Goal: Task Accomplishment & Management: Use online tool/utility

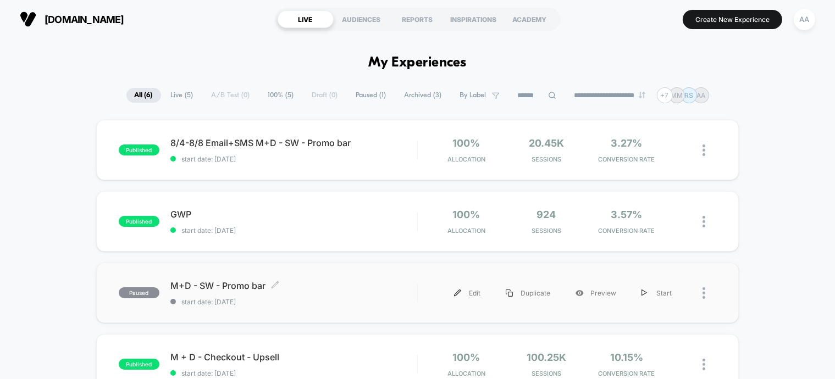
click at [121, 291] on span "paused" at bounding box center [139, 293] width 41 height 11
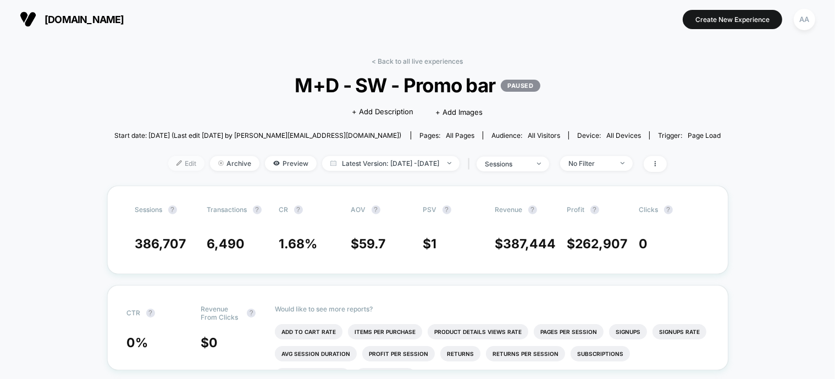
click at [168, 167] on span "Edit" at bounding box center [186, 163] width 36 height 15
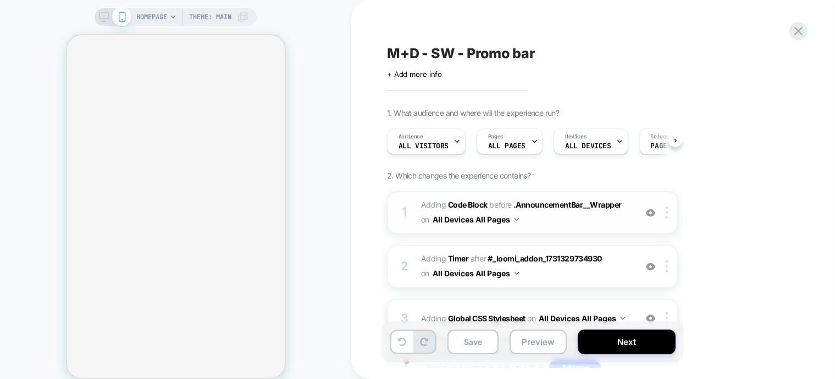
click at [400, 213] on div "1" at bounding box center [404, 213] width 11 height 22
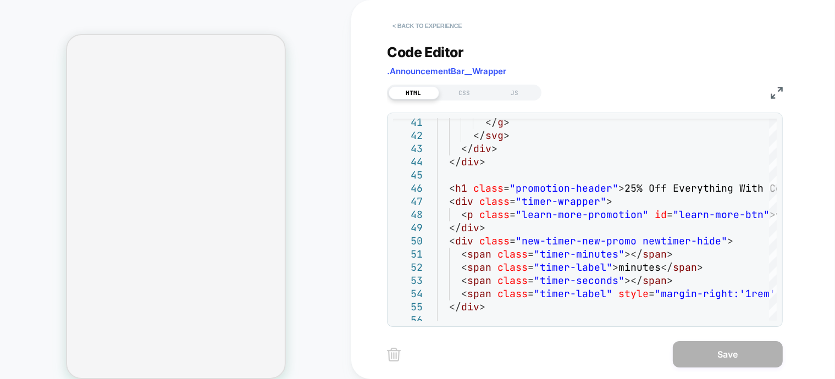
click at [423, 25] on button "< Back to experience" at bounding box center [427, 26] width 80 height 18
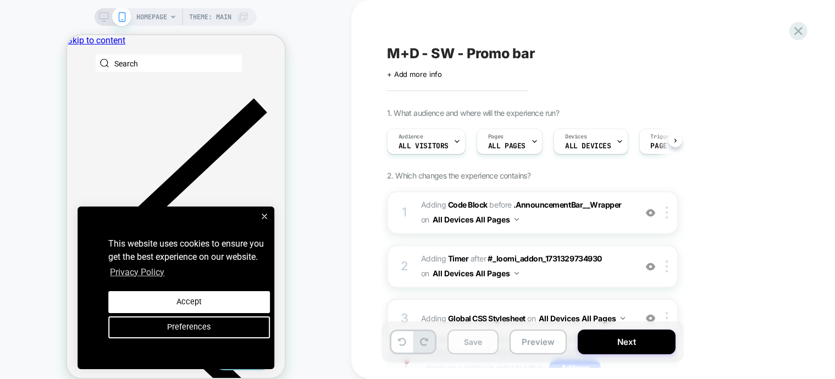
click at [477, 340] on button "Save" at bounding box center [473, 342] width 51 height 25
click at [636, 339] on button "Next" at bounding box center [627, 342] width 98 height 25
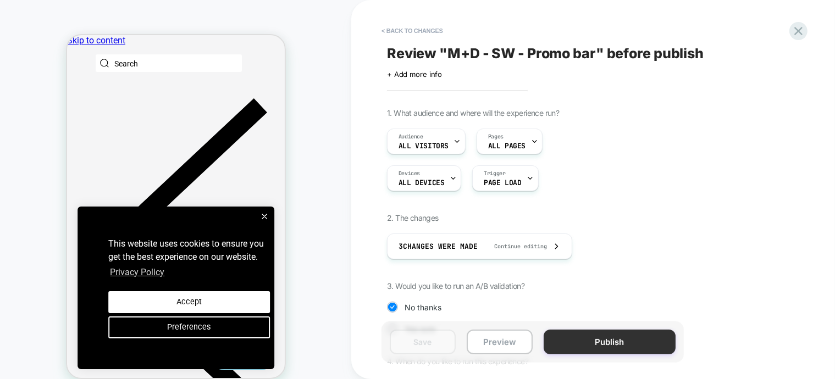
click at [573, 338] on button "Publish" at bounding box center [610, 342] width 132 height 25
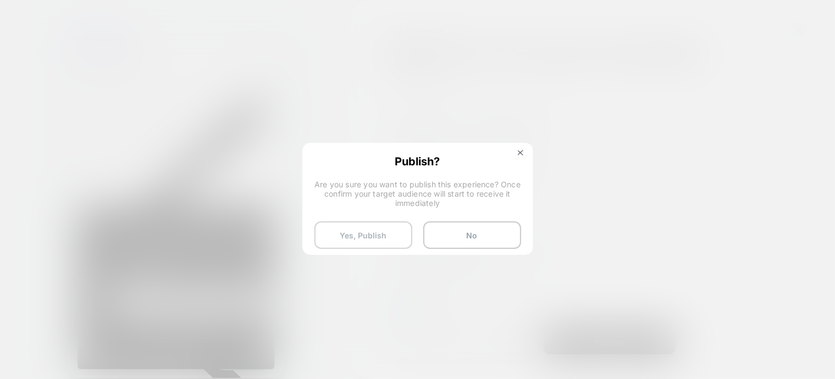
click at [363, 227] on button "Yes, Publish" at bounding box center [364, 235] width 98 height 27
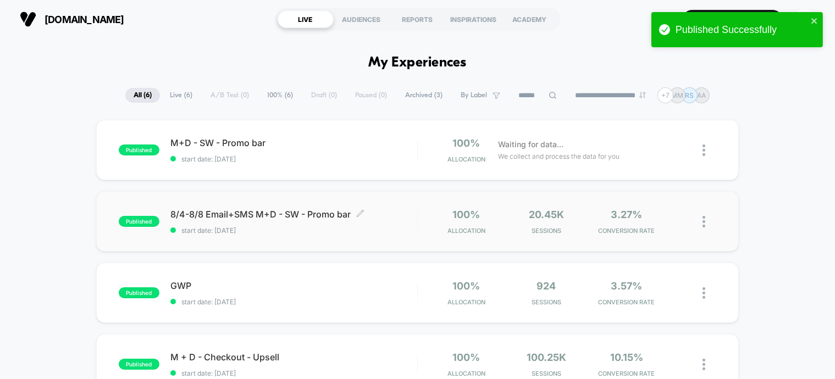
click at [140, 220] on span "published" at bounding box center [139, 221] width 41 height 11
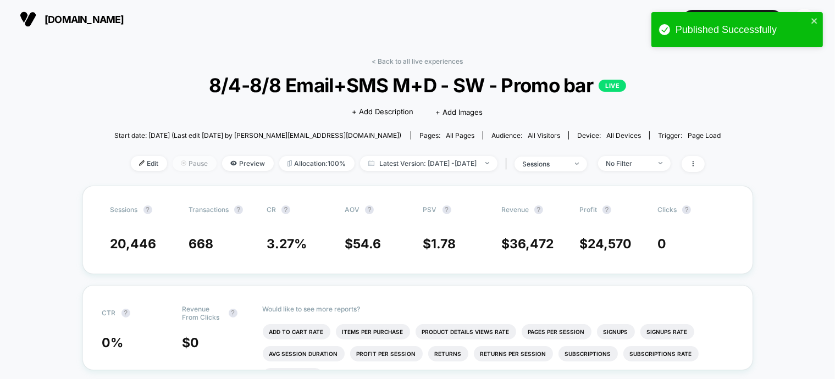
click at [176, 167] on span "Pause" at bounding box center [195, 163] width 44 height 15
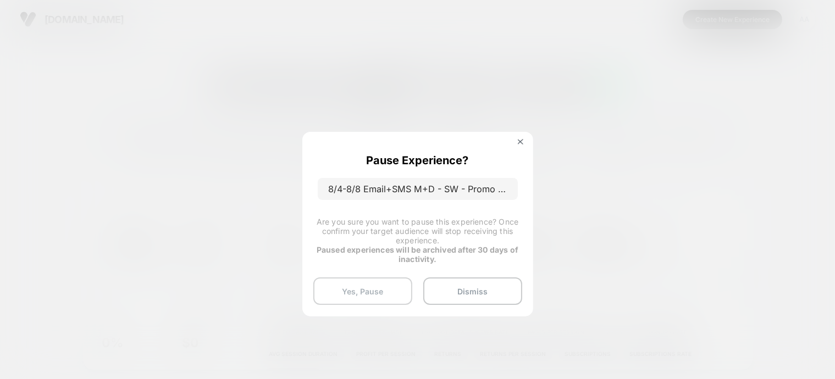
click at [378, 283] on button "Yes, Pause" at bounding box center [362, 291] width 99 height 27
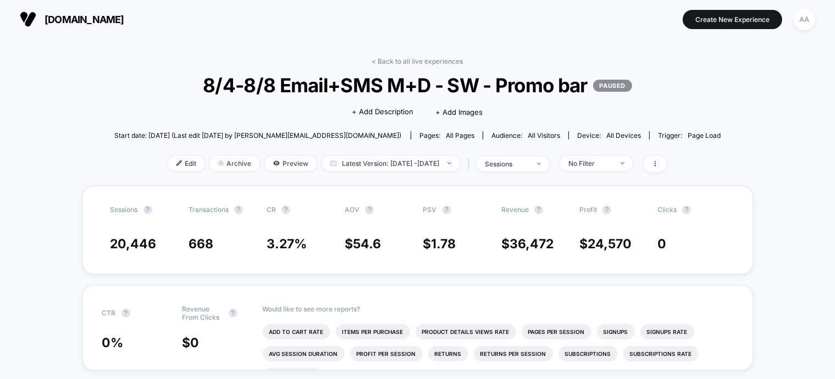
click at [104, 15] on span "[DOMAIN_NAME]" at bounding box center [85, 20] width 80 height 12
